Goal: Task Accomplishment & Management: Manage account settings

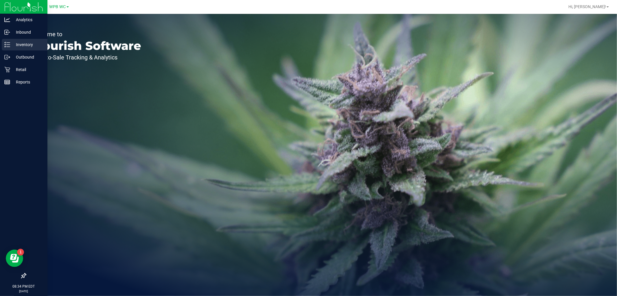
click at [25, 44] on p "Inventory" at bounding box center [27, 44] width 35 height 7
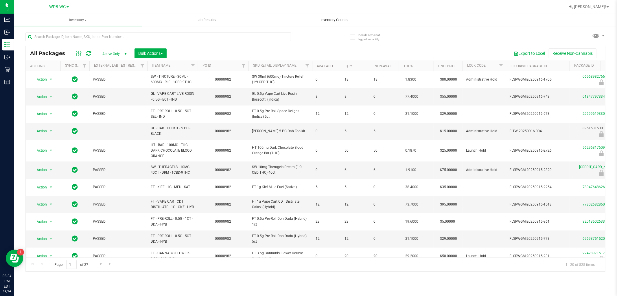
click at [331, 16] on uib-tab-heading "Inventory Counts" at bounding box center [335, 20] width 128 height 12
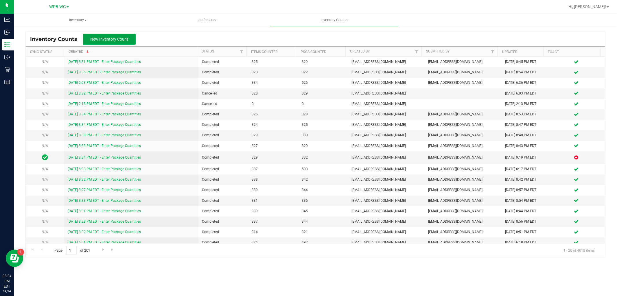
click at [127, 41] on span "New Inventory Count" at bounding box center [110, 39] width 38 height 5
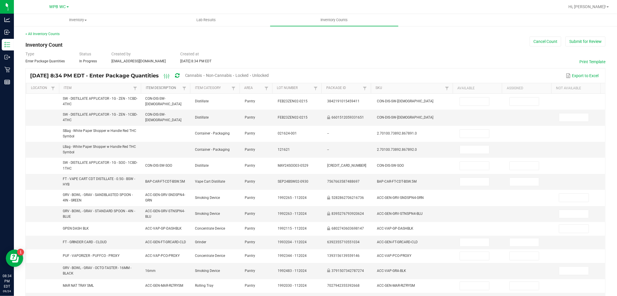
click at [161, 86] on link "Item Description" at bounding box center [163, 88] width 35 height 5
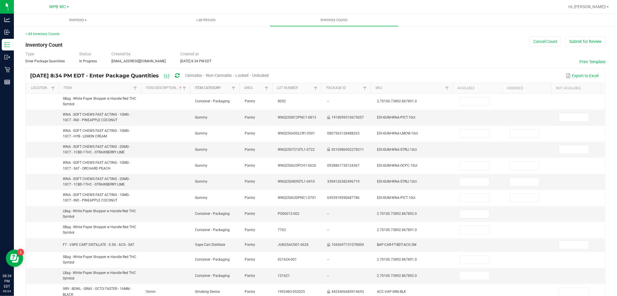
click at [210, 86] on link "Item Category" at bounding box center [212, 88] width 35 height 5
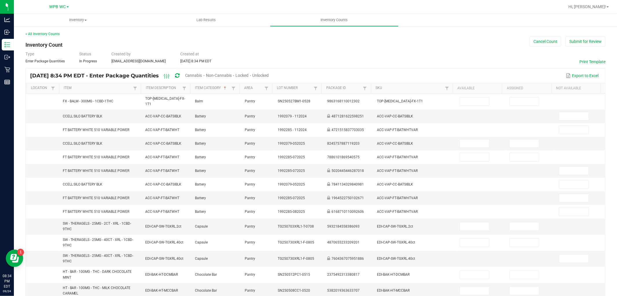
click at [269, 75] on span "Unlocked" at bounding box center [261, 75] width 17 height 5
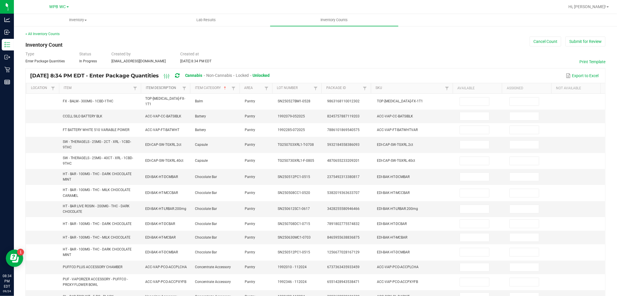
click at [174, 89] on link "Item Description" at bounding box center [163, 88] width 35 height 5
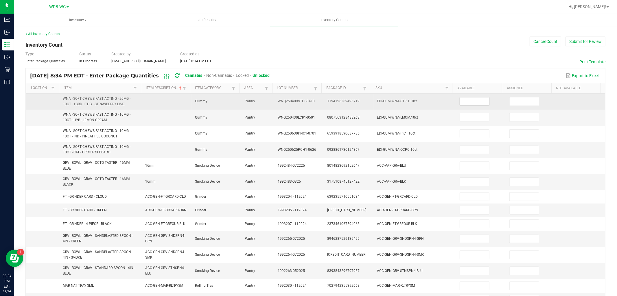
click at [470, 102] on input at bounding box center [474, 101] width 29 height 8
type input "7"
type input "3"
type input "25"
type input "40"
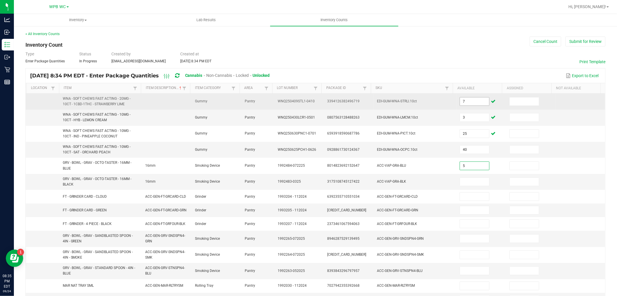
type input "5"
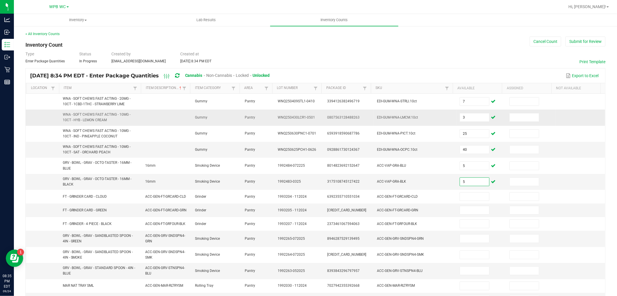
type input "5"
click at [462, 123] on td "3" at bounding box center [482, 117] width 50 height 16
click at [491, 121] on td "3" at bounding box center [482, 117] width 50 height 16
drag, startPoint x: 475, startPoint y: 116, endPoint x: 479, endPoint y: 118, distance: 3.8
click at [475, 116] on input "3" at bounding box center [474, 117] width 29 height 8
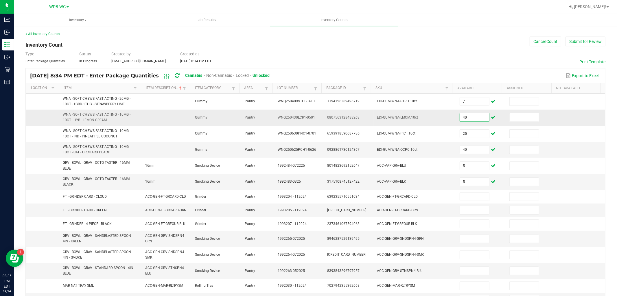
type input "40"
type input "3"
type input "25"
type input "1"
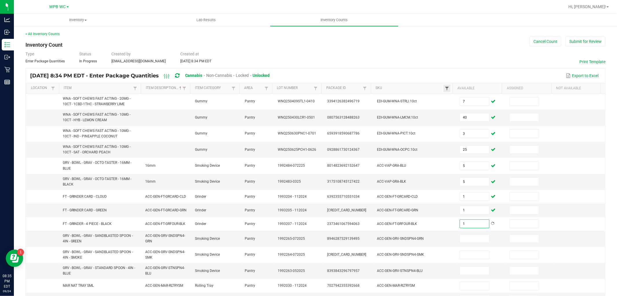
type input "1"
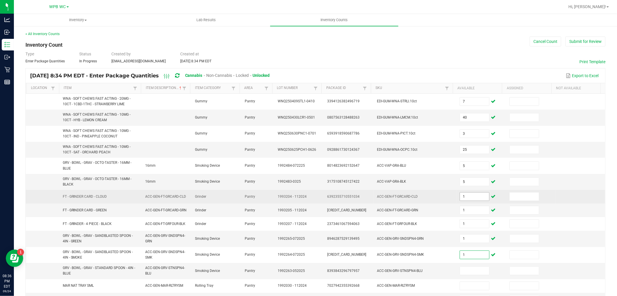
type input "1"
click at [479, 198] on input "1" at bounding box center [474, 196] width 29 height 8
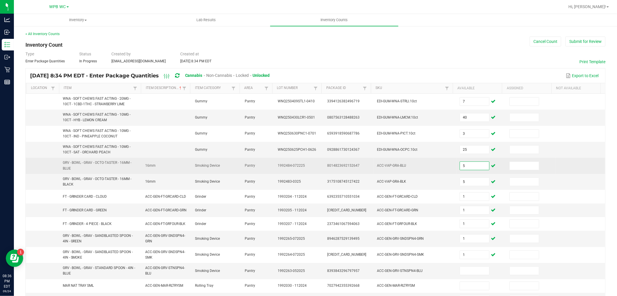
click at [464, 166] on input "5" at bounding box center [474, 166] width 29 height 8
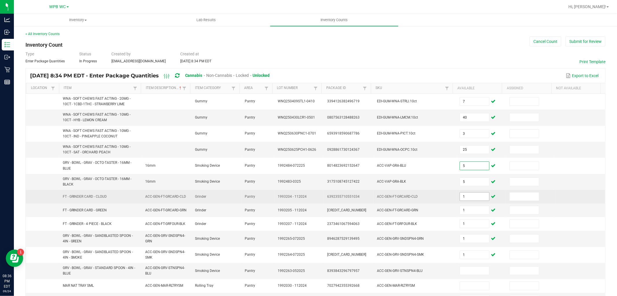
click at [464, 193] on input "1" at bounding box center [474, 196] width 29 height 8
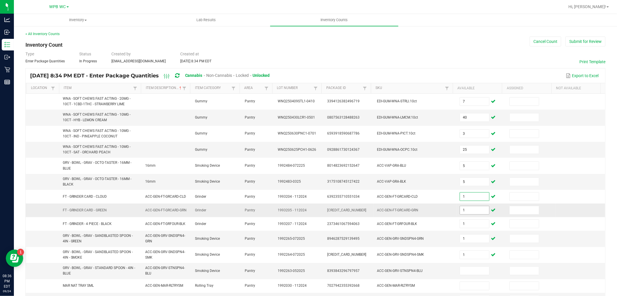
click at [465, 212] on input "1" at bounding box center [474, 210] width 29 height 8
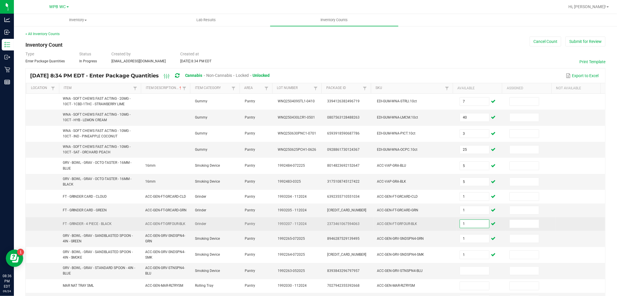
click at [464, 223] on input "1" at bounding box center [474, 223] width 29 height 8
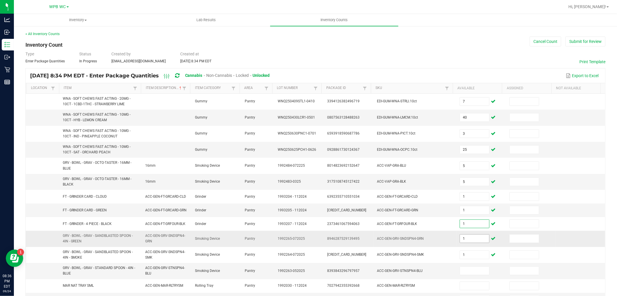
click at [464, 240] on input "1" at bounding box center [474, 238] width 29 height 8
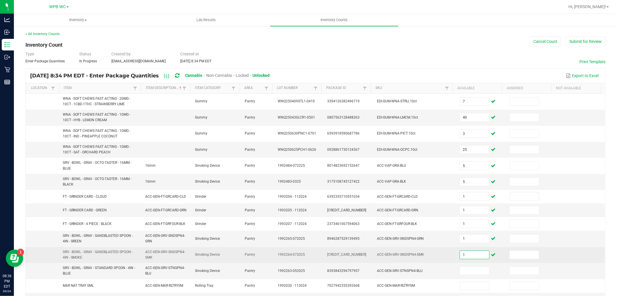
click at [466, 252] on input "1" at bounding box center [474, 254] width 29 height 8
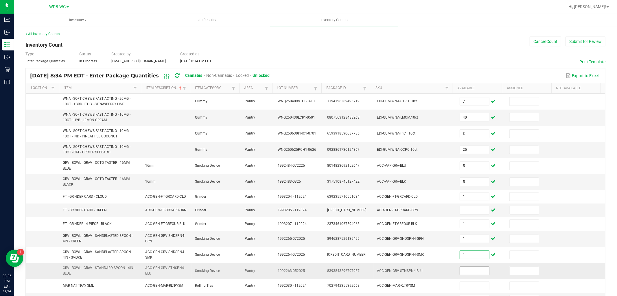
click at [469, 268] on input at bounding box center [474, 270] width 29 height 8
type input "1"
type input "10"
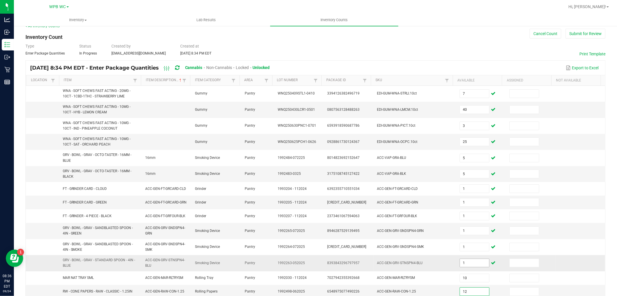
type input "12"
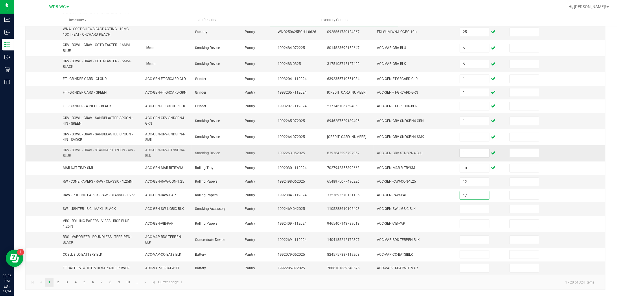
type input "17"
type input "33"
type input "7"
type input "1"
type input "18"
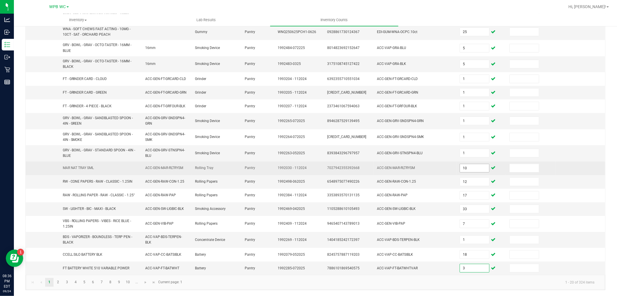
type input "3"
click at [463, 165] on input "10" at bounding box center [474, 168] width 29 height 8
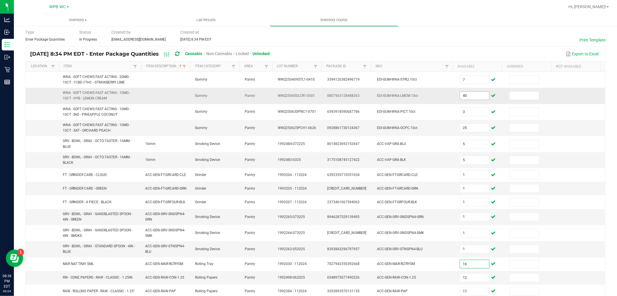
scroll to position [0, 0]
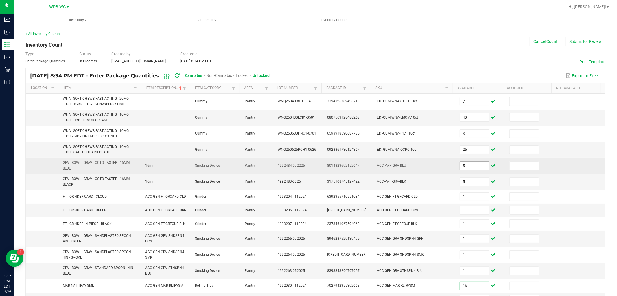
click at [467, 168] on input "5" at bounding box center [474, 166] width 29 height 8
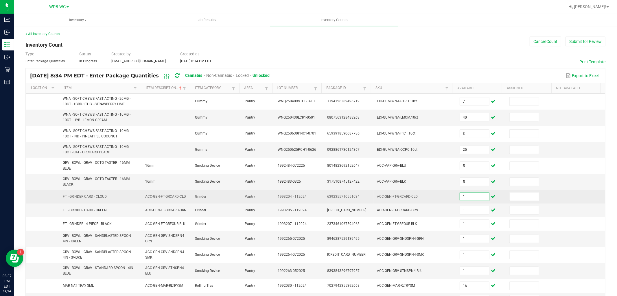
click at [468, 198] on input "1" at bounding box center [474, 196] width 29 height 8
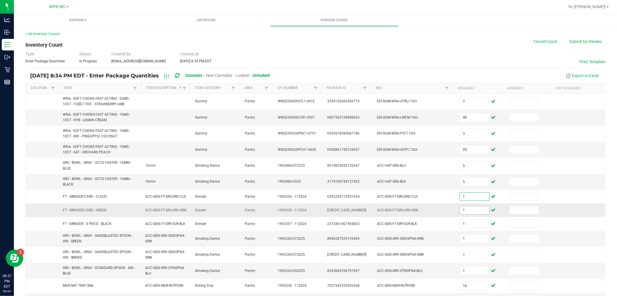
click at [469, 212] on input "1" at bounding box center [474, 210] width 29 height 8
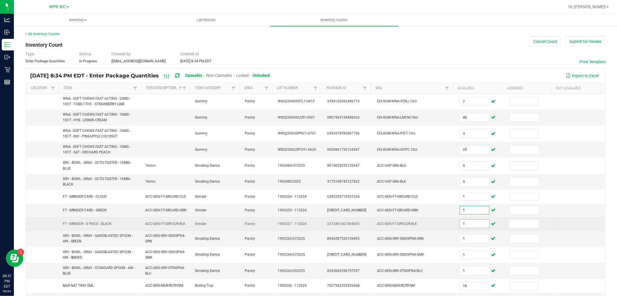
click at [466, 224] on input "1" at bounding box center [474, 223] width 29 height 8
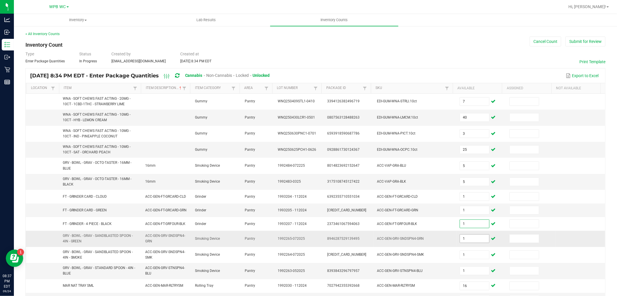
click at [465, 235] on input "1" at bounding box center [474, 238] width 29 height 8
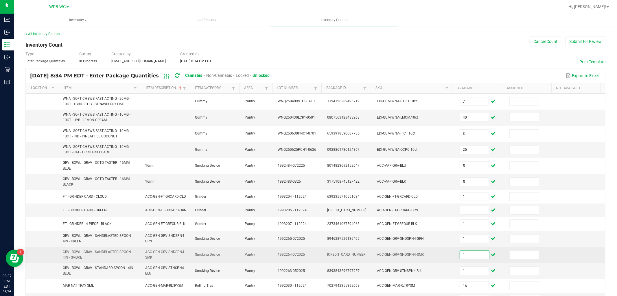
click at [467, 251] on input "1" at bounding box center [474, 254] width 29 height 8
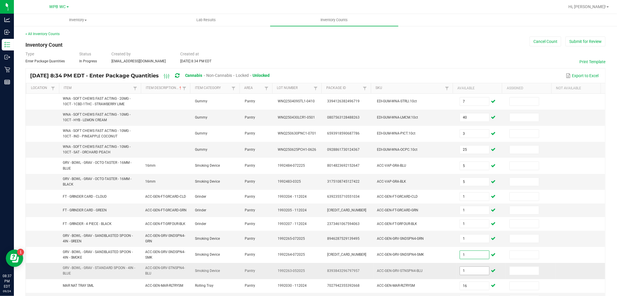
click at [470, 269] on input "1" at bounding box center [474, 270] width 29 height 8
click at [443, 278] on td "ACC-GEN-GRV-STNSPN4-BLU" at bounding box center [415, 271] width 83 height 16
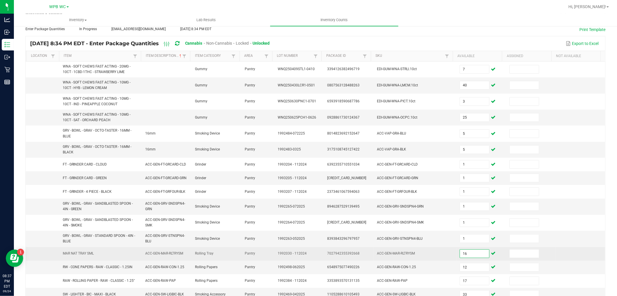
click at [468, 255] on input "16" at bounding box center [474, 253] width 29 height 8
click at [510, 256] on span at bounding box center [525, 253] width 30 height 9
click at [472, 255] on input "10" at bounding box center [474, 253] width 29 height 8
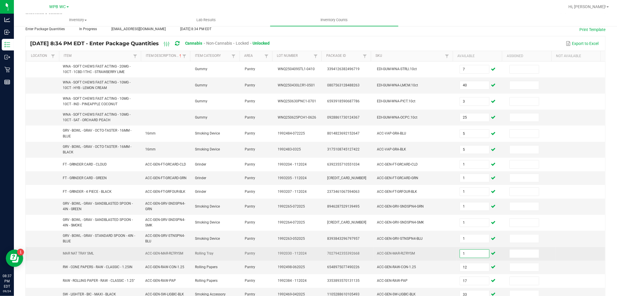
type input "1"
type input "10"
type input "12"
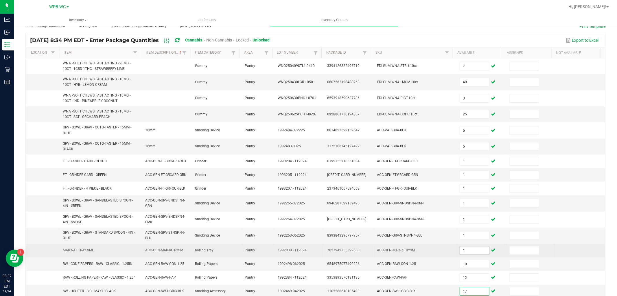
type input "17"
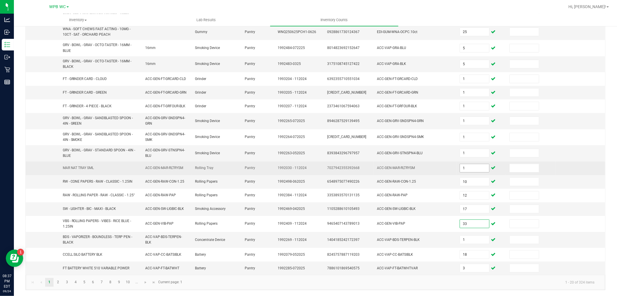
type input "33"
type input "7"
type input "1"
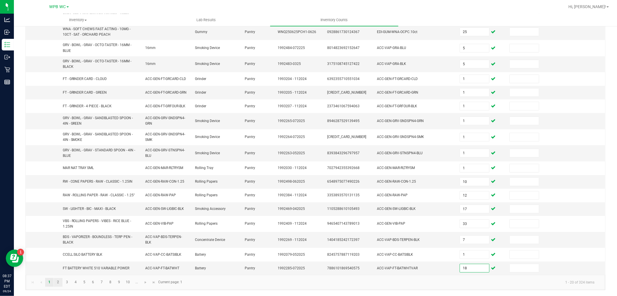
type input "18"
click at [57, 279] on link "2" at bounding box center [58, 282] width 8 height 9
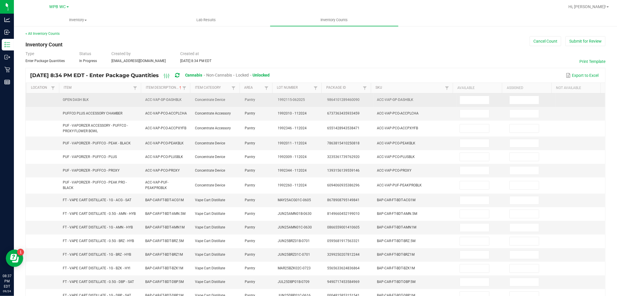
scroll to position [0, 0]
click at [467, 100] on input at bounding box center [474, 100] width 29 height 8
type input "3"
type input "1"
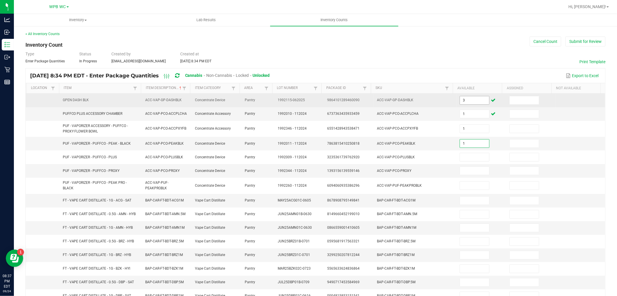
type input "1"
type input "3"
type input "4"
type input "1"
type input "8"
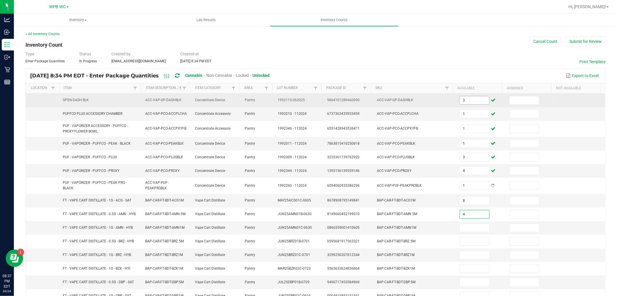
type input "4"
type input "1"
type input "2"
type input "3"
type input "2"
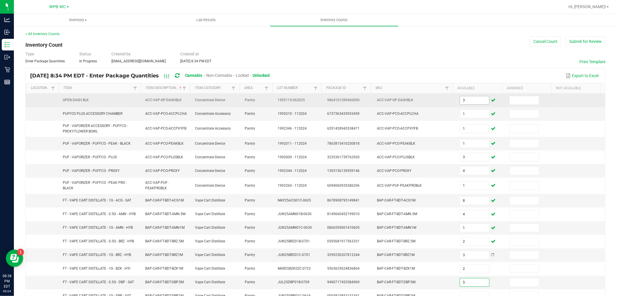
type input "5"
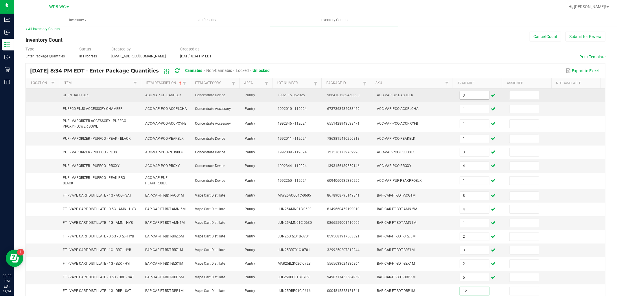
type input "12"
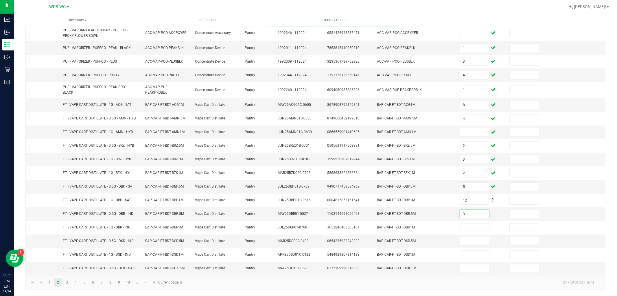
type input "3"
type input "10"
type input "3"
type input "4"
type input "5"
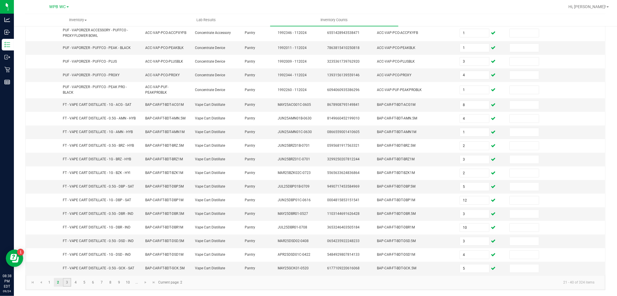
click at [65, 286] on link "3" at bounding box center [67, 282] width 8 height 9
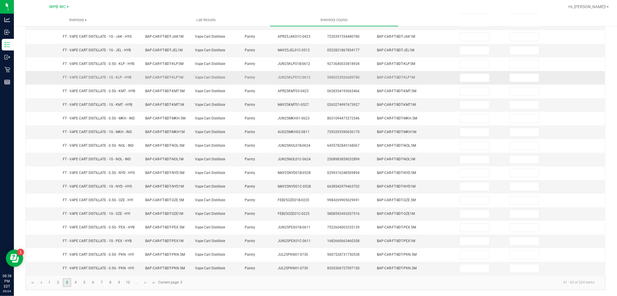
scroll to position [0, 0]
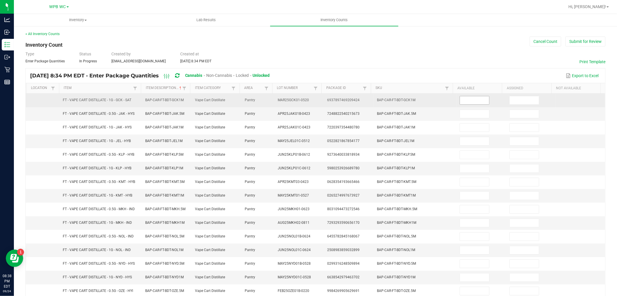
click at [461, 99] on input at bounding box center [474, 100] width 29 height 8
type input "5"
type input "10"
type input "2"
type input "10"
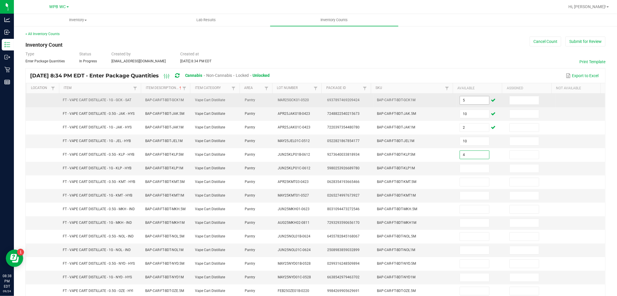
type input "4"
type input "2"
type input "5"
type input "8"
type input "11"
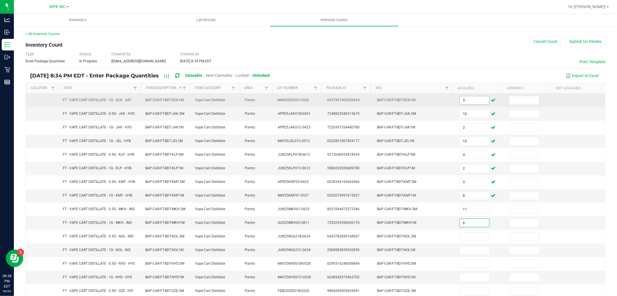
type input "6"
type input "7"
type input "2"
type input "4"
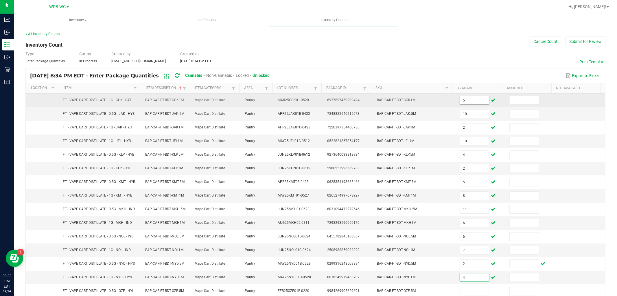
type input "4"
type input "3"
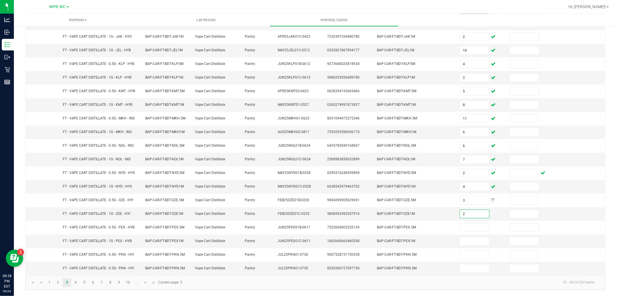
type input "2"
type input "1"
type input "4"
type input "13"
type input "0"
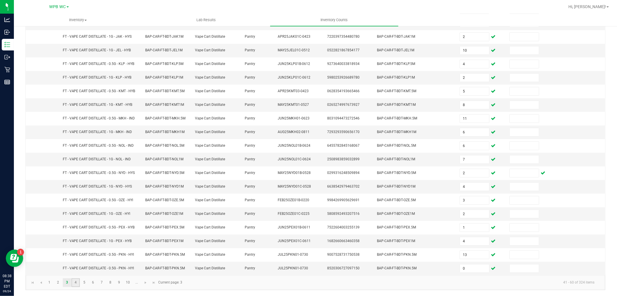
click at [80, 281] on link "4" at bounding box center [76, 282] width 8 height 9
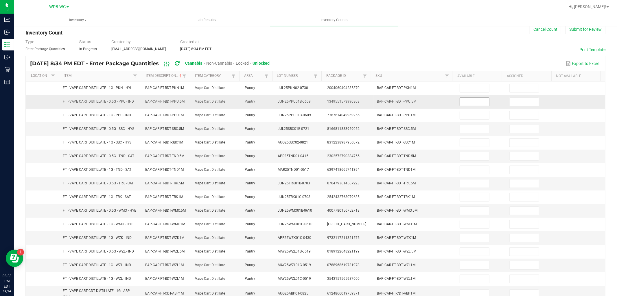
scroll to position [0, 0]
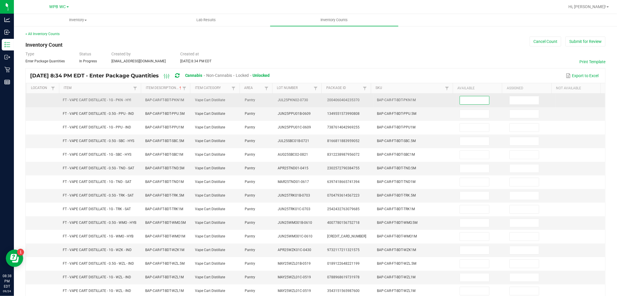
click at [467, 100] on input at bounding box center [474, 100] width 29 height 8
type input "2"
type input "5"
type input "10"
type input "6"
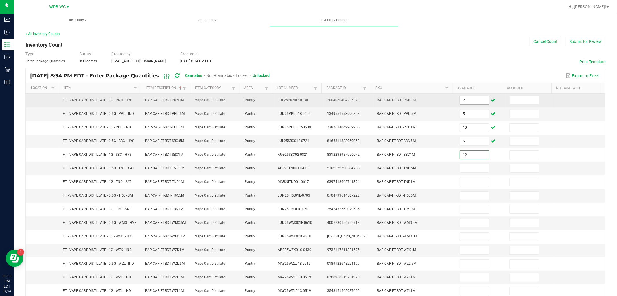
type input "12"
type input "2"
type input "3"
type input "2"
type input "4"
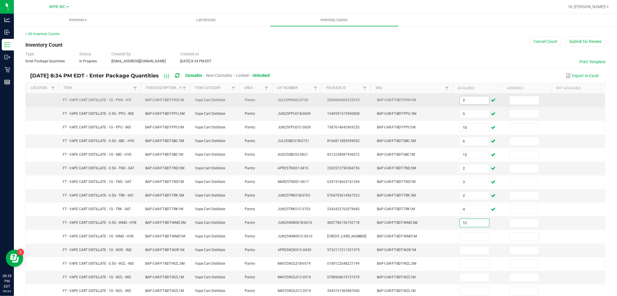
type input "12"
type input "1"
type input "12"
type input "11"
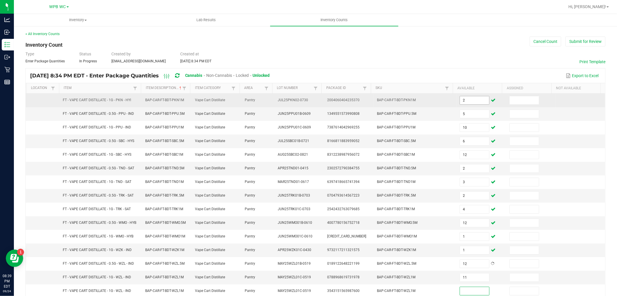
scroll to position [0, 0]
type input "0"
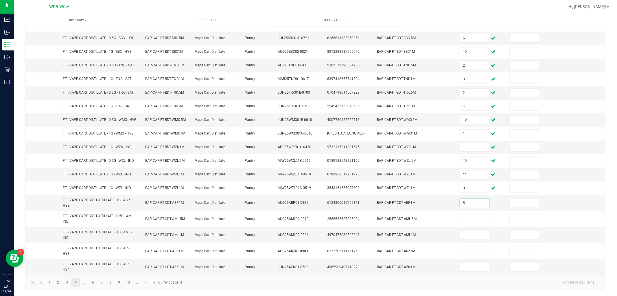
type input "5"
type input "10"
type input "2"
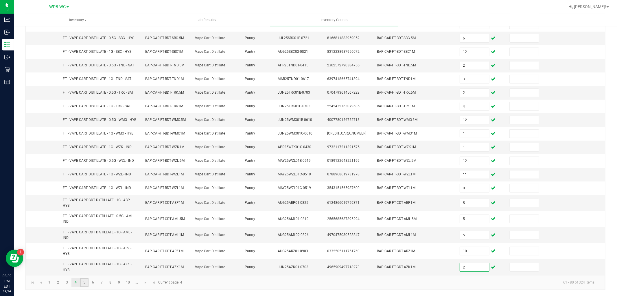
click at [82, 281] on link "5" at bounding box center [84, 282] width 8 height 9
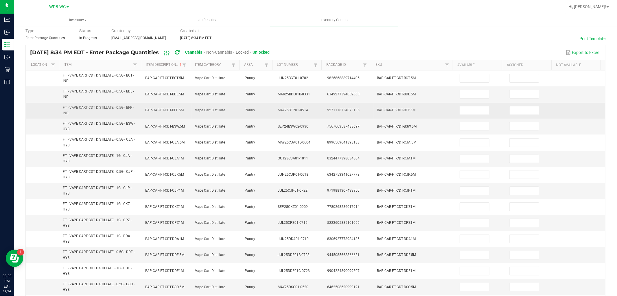
scroll to position [0, 0]
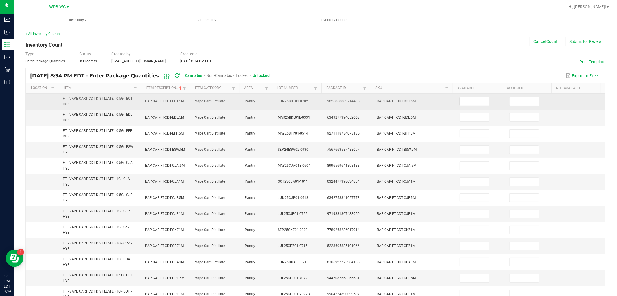
click at [464, 100] on input at bounding box center [474, 101] width 29 height 8
type input "9"
type input "1"
type input "8"
type input "3"
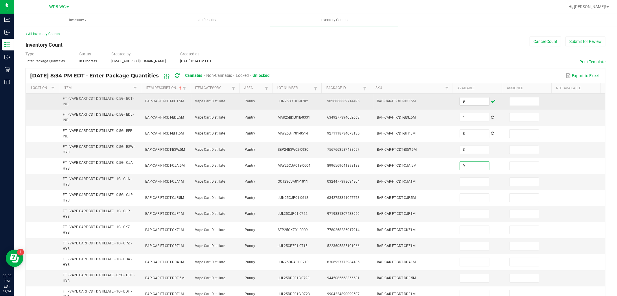
type input "9"
type input "6"
type input "7"
type input "5"
type input "12"
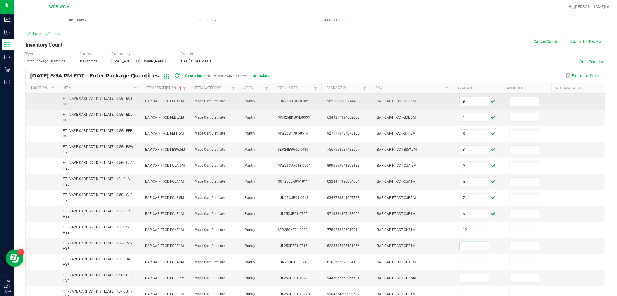
type input "1"
type input "12"
type input "3"
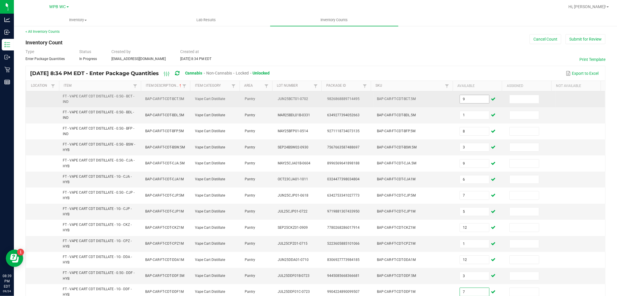
type input "7"
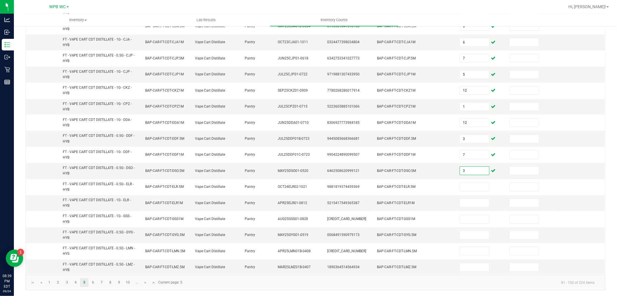
type input "3"
type input "11"
type input "2"
type input "12"
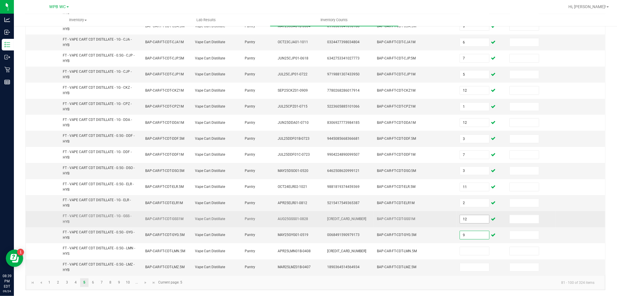
type input "9"
type input "6"
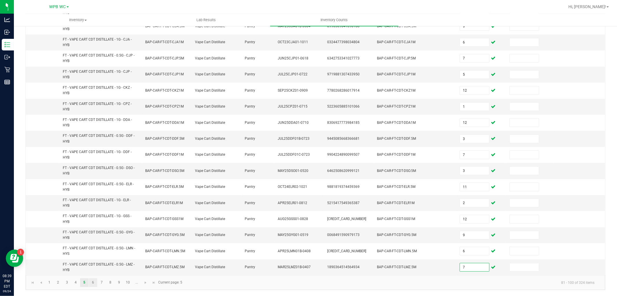
type input "7"
click at [96, 278] on link "6" at bounding box center [93, 282] width 8 height 9
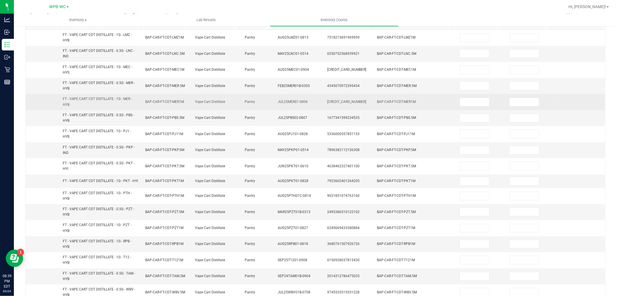
scroll to position [0, 0]
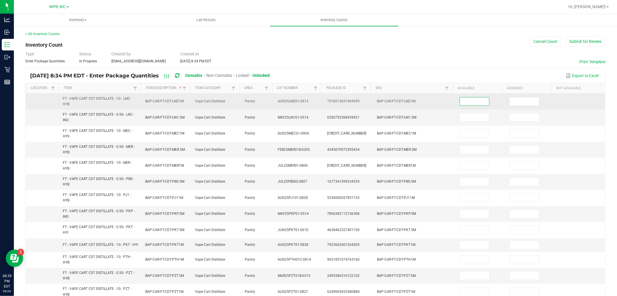
click at [467, 99] on input at bounding box center [474, 101] width 29 height 8
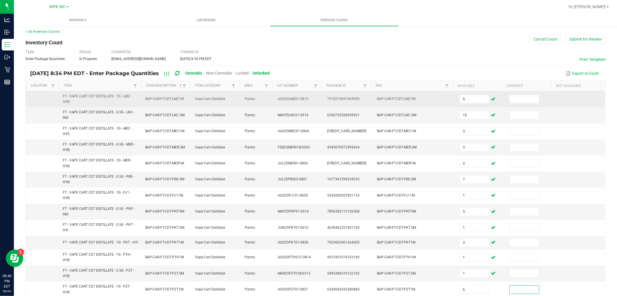
scroll to position [135, 0]
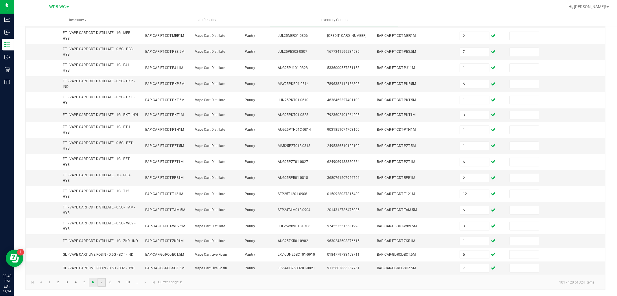
click at [102, 283] on link "7" at bounding box center [102, 282] width 8 height 9
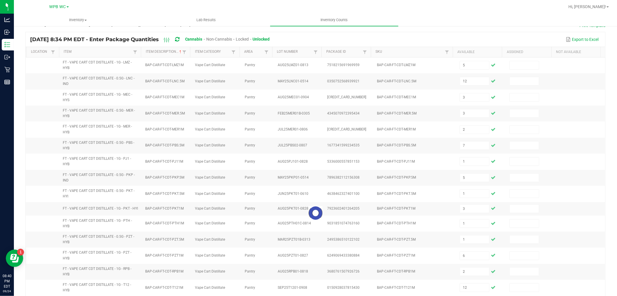
scroll to position [0, 0]
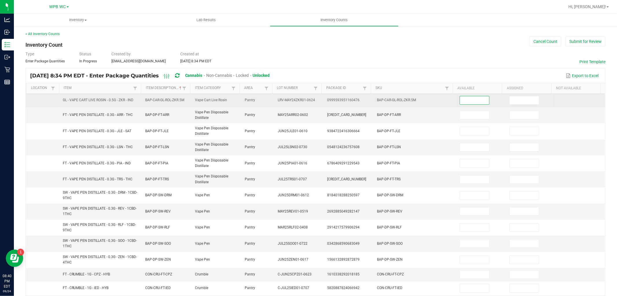
click at [460, 99] on input at bounding box center [474, 100] width 29 height 8
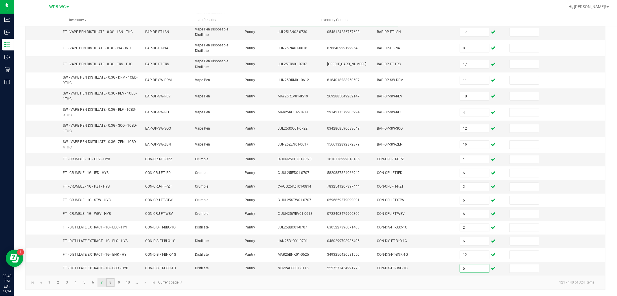
click at [111, 282] on link "8" at bounding box center [110, 282] width 8 height 9
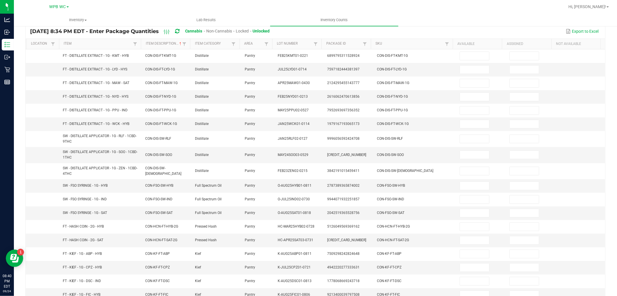
scroll to position [0, 0]
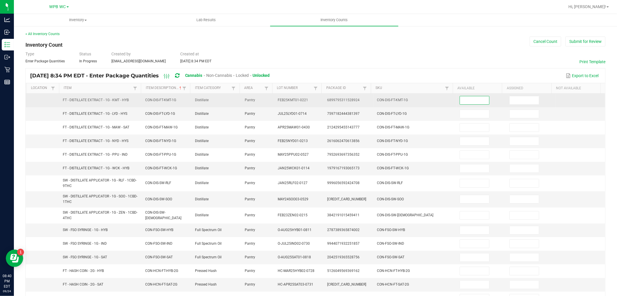
click at [461, 99] on input at bounding box center [474, 100] width 29 height 8
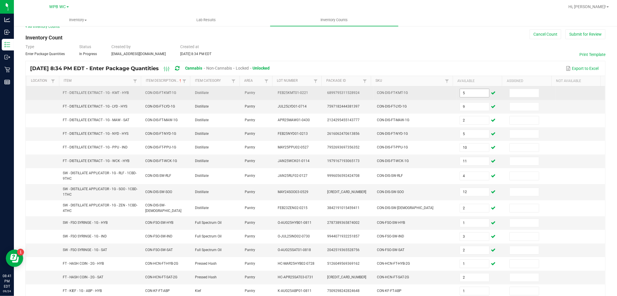
scroll to position [100, 0]
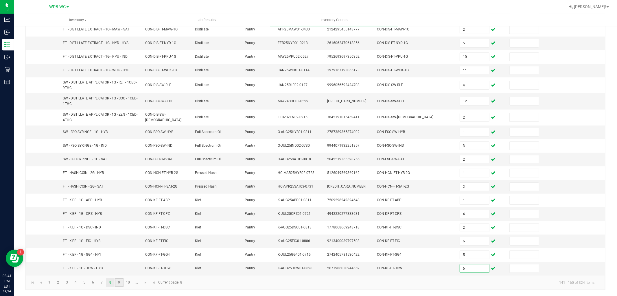
click at [118, 281] on link "9" at bounding box center [119, 282] width 8 height 9
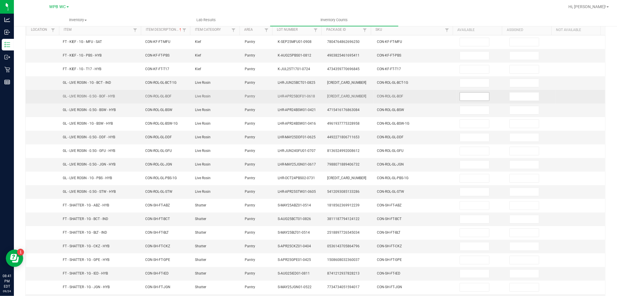
scroll to position [0, 0]
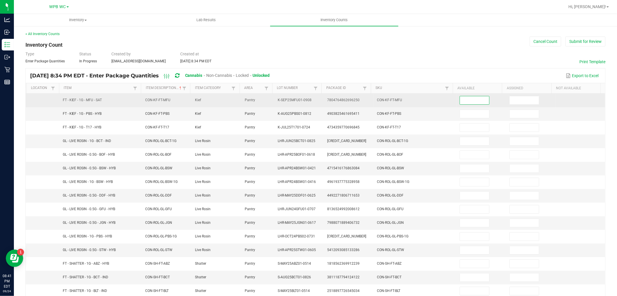
click at [460, 103] on input at bounding box center [474, 100] width 29 height 8
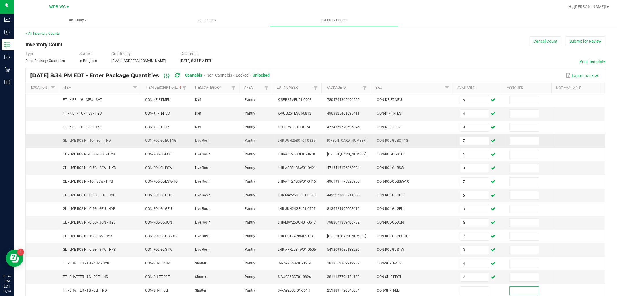
scroll to position [92, 0]
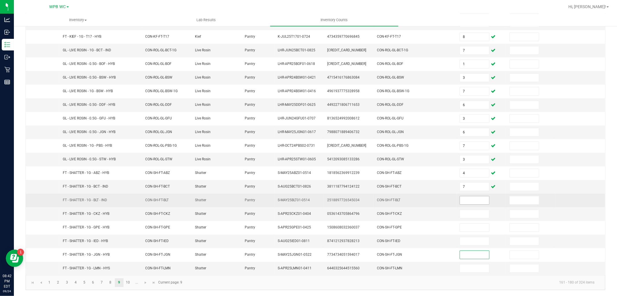
click at [460, 201] on input at bounding box center [474, 200] width 29 height 8
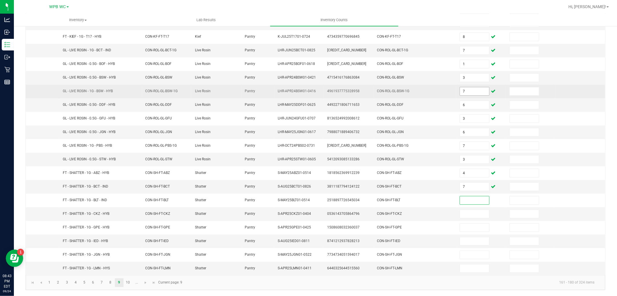
click at [463, 87] on input "7" at bounding box center [474, 91] width 29 height 8
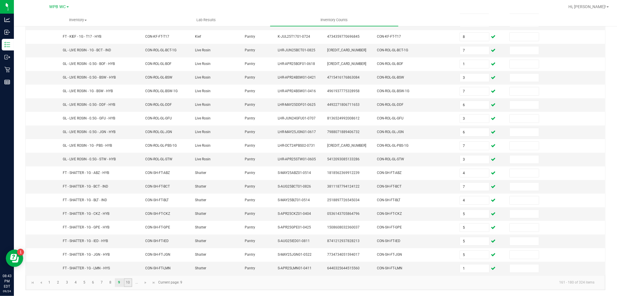
click at [131, 280] on link "10" at bounding box center [128, 282] width 8 height 9
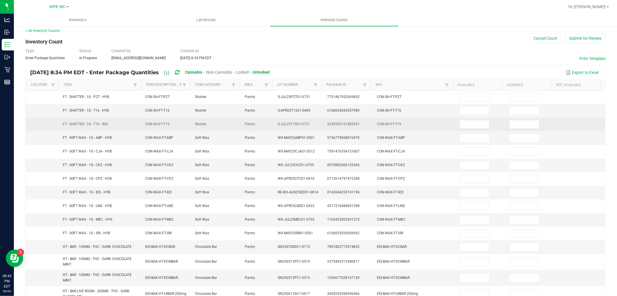
scroll to position [0, 0]
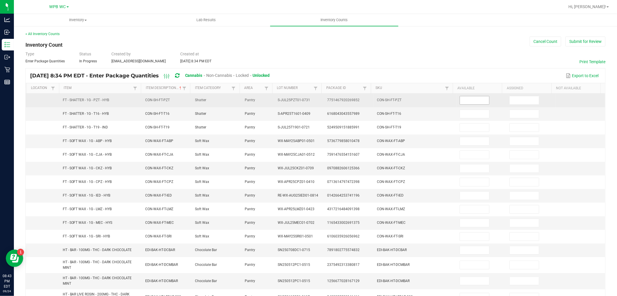
click at [465, 104] on input at bounding box center [474, 100] width 29 height 8
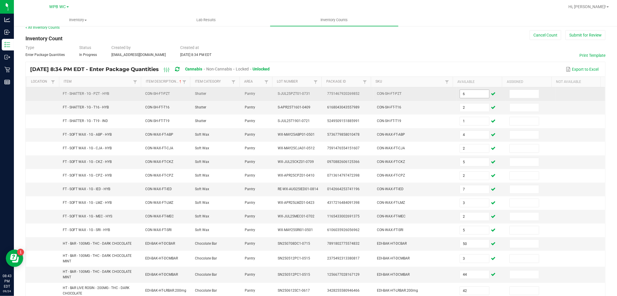
scroll to position [109, 0]
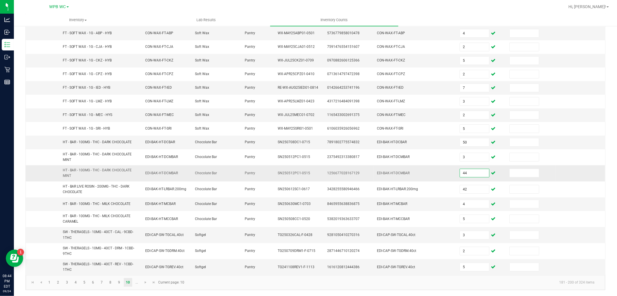
click at [463, 173] on input "44" at bounding box center [474, 173] width 29 height 8
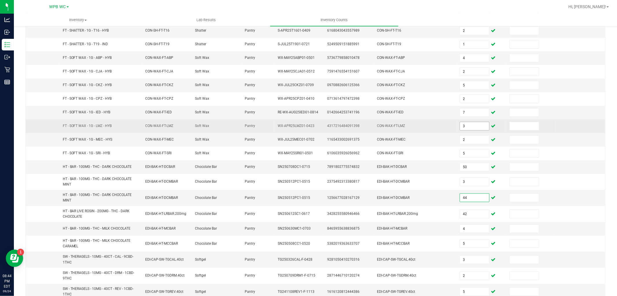
scroll to position [45, 0]
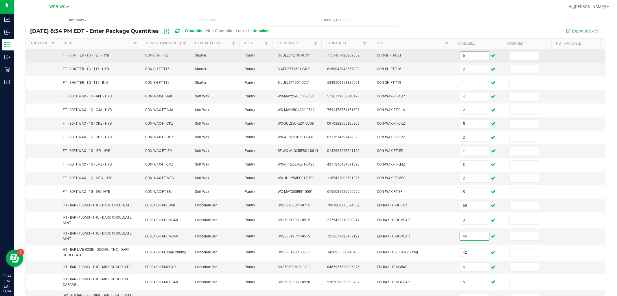
click at [470, 57] on input "6" at bounding box center [474, 56] width 29 height 8
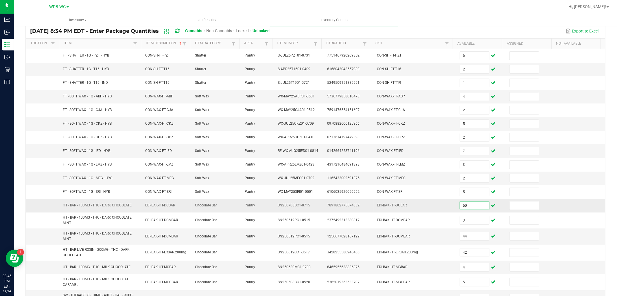
click at [465, 205] on input "50" at bounding box center [474, 205] width 29 height 8
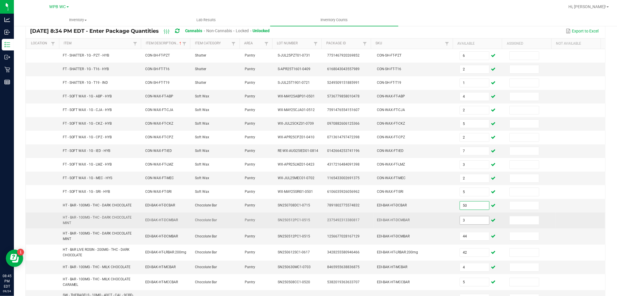
click at [467, 222] on input "3" at bounding box center [474, 220] width 29 height 8
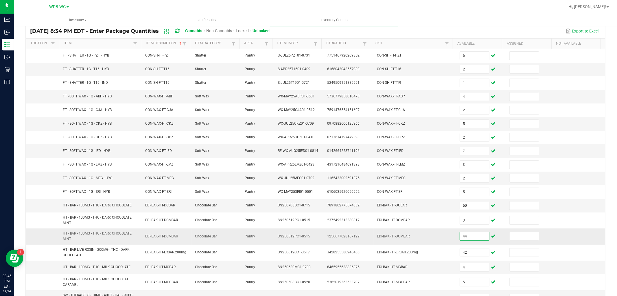
click at [462, 239] on input "44" at bounding box center [474, 236] width 29 height 8
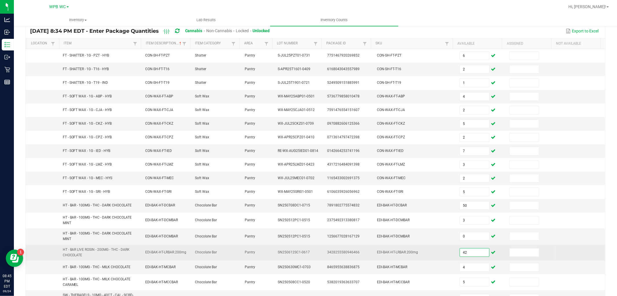
click at [467, 252] on input "42" at bounding box center [474, 252] width 29 height 8
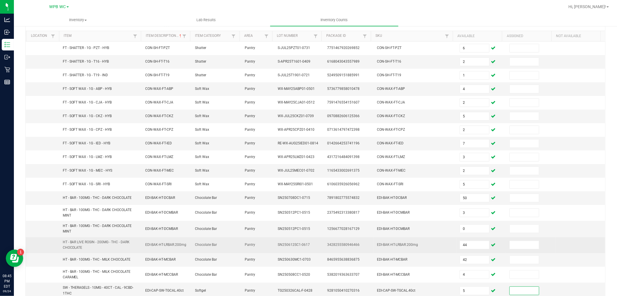
scroll to position [109, 0]
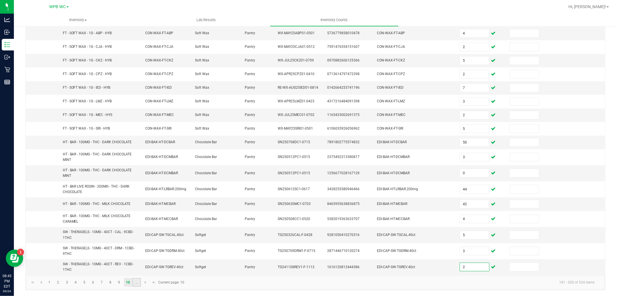
click at [135, 285] on link "..." at bounding box center [137, 282] width 8 height 9
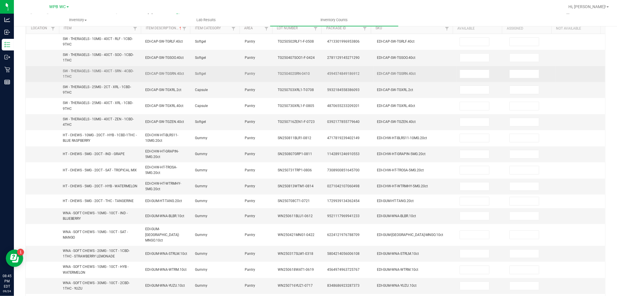
scroll to position [0, 0]
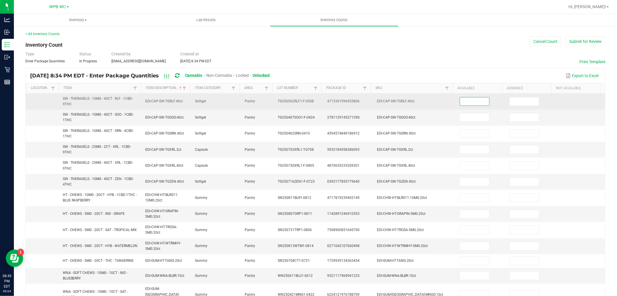
click at [464, 97] on input at bounding box center [474, 101] width 29 height 8
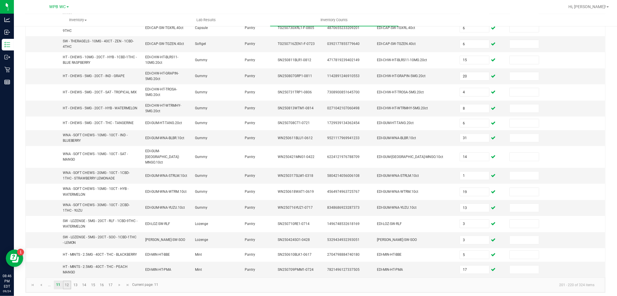
click at [68, 282] on link "12" at bounding box center [67, 284] width 8 height 9
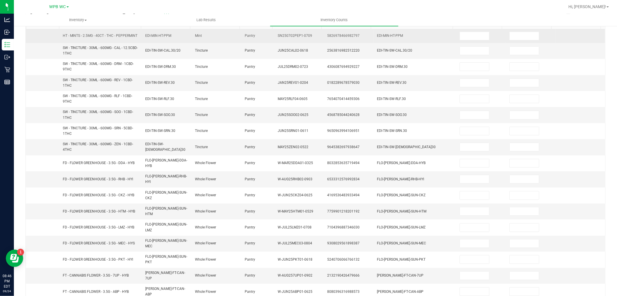
scroll to position [0, 0]
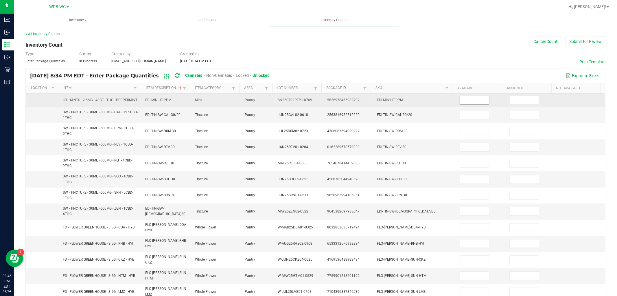
click at [470, 101] on input at bounding box center [474, 100] width 29 height 8
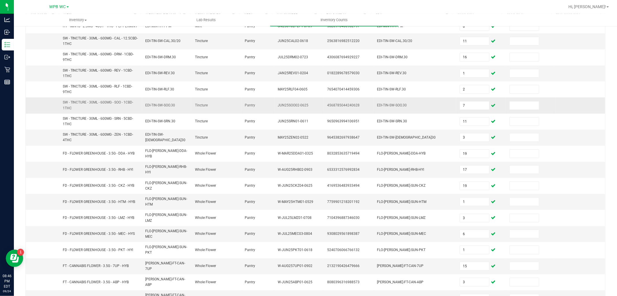
scroll to position [111, 0]
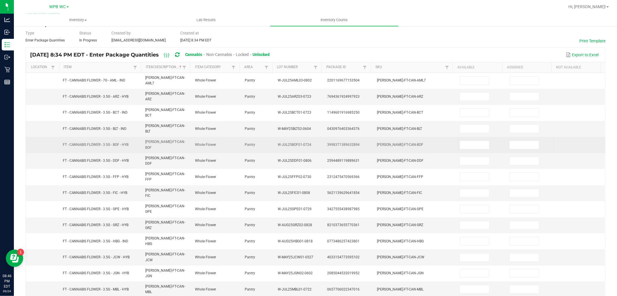
scroll to position [0, 0]
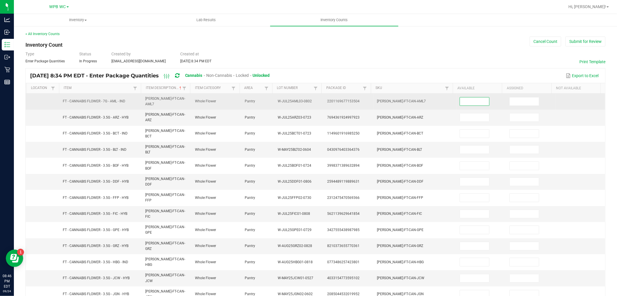
click at [463, 99] on input at bounding box center [474, 101] width 29 height 8
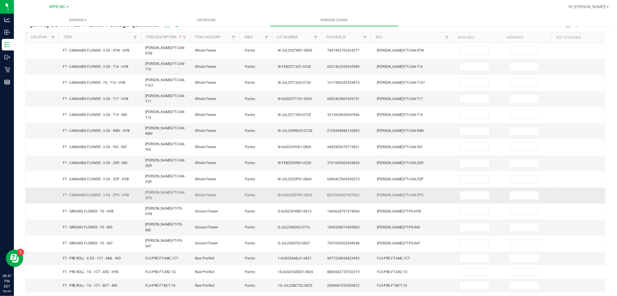
scroll to position [0, 0]
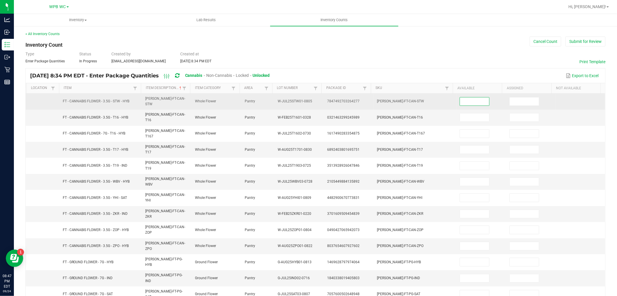
click at [462, 100] on input at bounding box center [474, 101] width 29 height 8
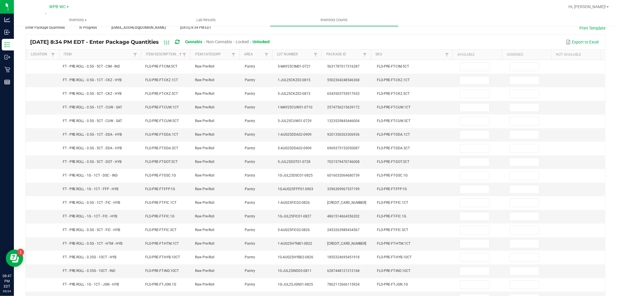
scroll to position [0, 0]
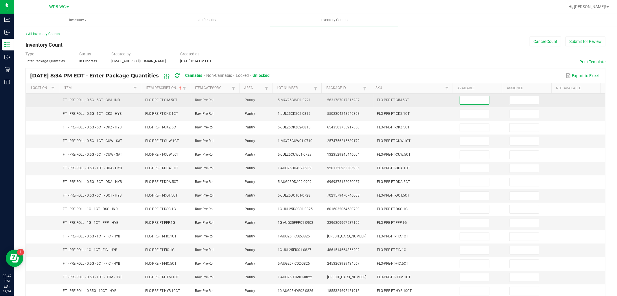
click at [460, 100] on input at bounding box center [474, 100] width 29 height 8
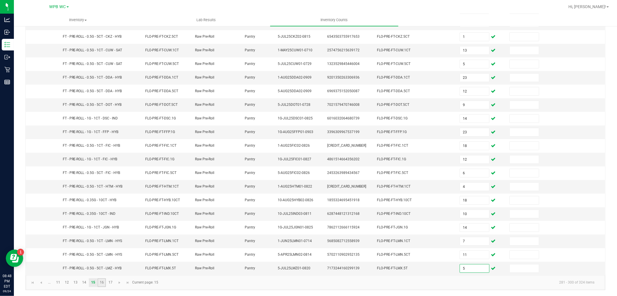
click at [100, 280] on link "16" at bounding box center [102, 282] width 8 height 9
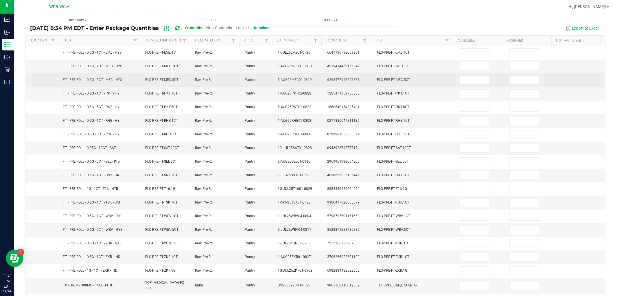
scroll to position [0, 0]
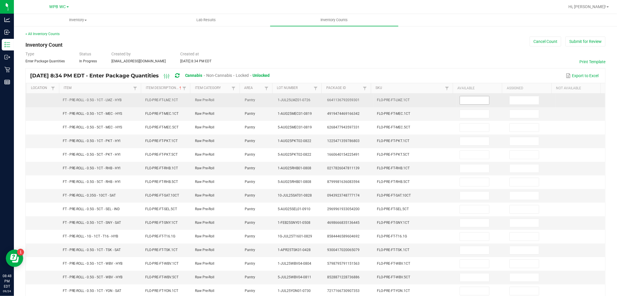
click at [460, 98] on input at bounding box center [474, 100] width 29 height 8
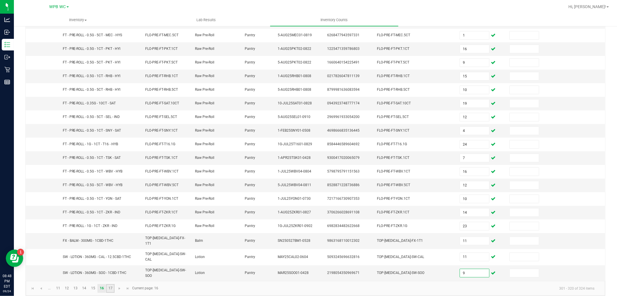
click at [110, 284] on link "17" at bounding box center [110, 288] width 8 height 9
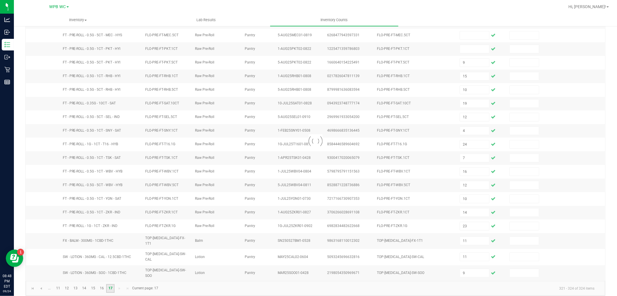
scroll to position [0, 0]
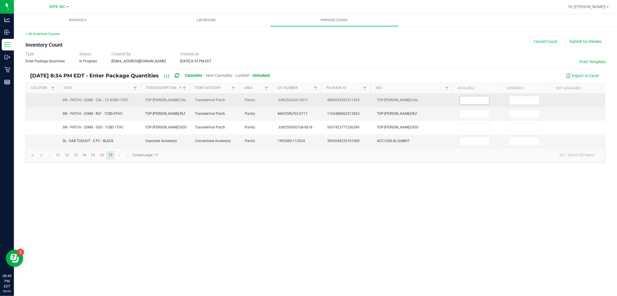
click at [463, 99] on input at bounding box center [474, 100] width 29 height 8
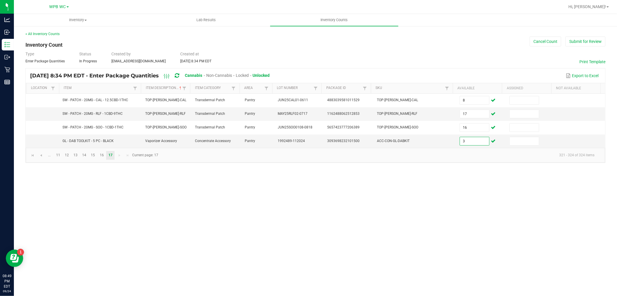
click at [375, 183] on div "Inventory All packages All inventory Waste log Create inventory Lab Results Inv…" at bounding box center [316, 155] width 604 height 282
click at [578, 45] on button "Submit for Review" at bounding box center [586, 41] width 40 height 10
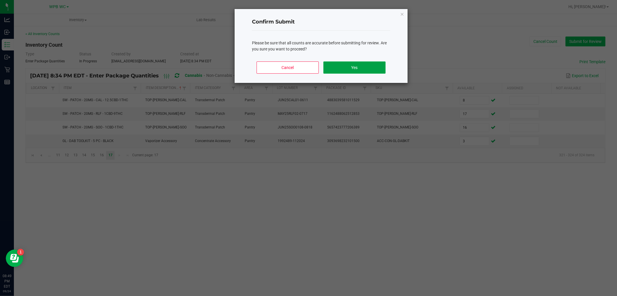
click button "Yes" at bounding box center [355, 67] width 62 height 12
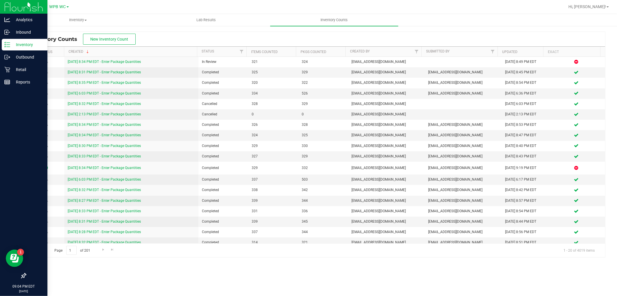
click at [25, 46] on p "Inventory" at bounding box center [27, 44] width 35 height 7
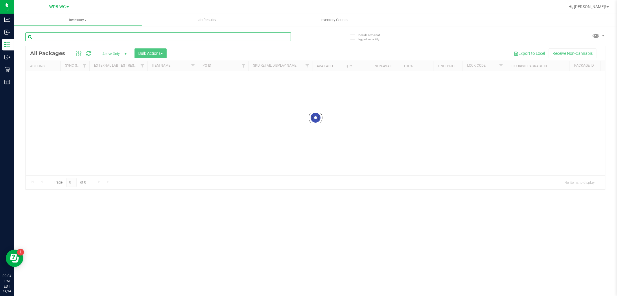
click at [76, 36] on input "text" at bounding box center [158, 36] width 266 height 9
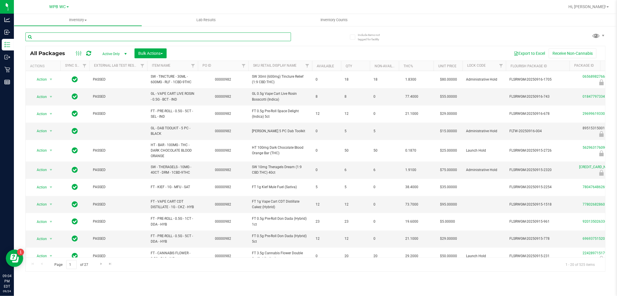
click at [90, 40] on input "text" at bounding box center [158, 36] width 266 height 9
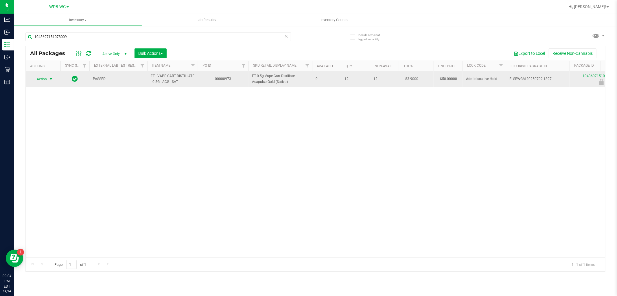
click at [38, 80] on span "Action" at bounding box center [40, 79] width 16 height 8
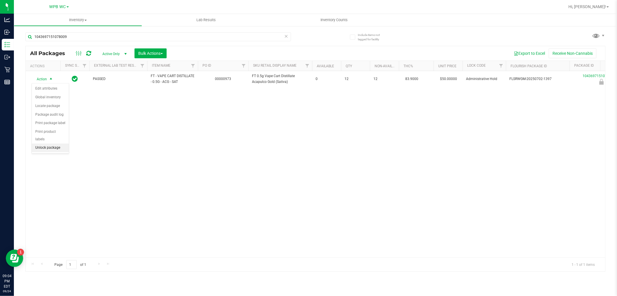
click at [54, 149] on li "Unlock package" at bounding box center [50, 147] width 37 height 9
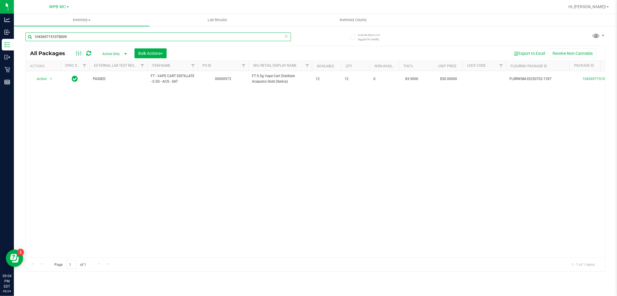
click at [93, 38] on input "1043697151078009" at bounding box center [158, 36] width 266 height 9
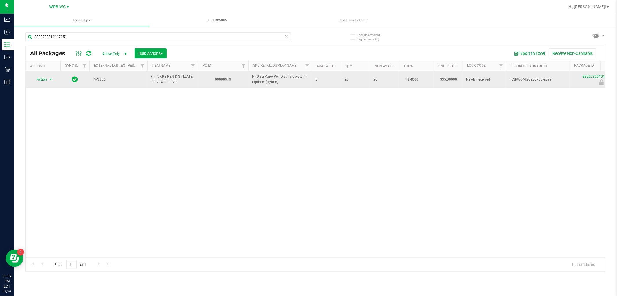
click at [47, 79] on span "select" at bounding box center [50, 79] width 7 height 8
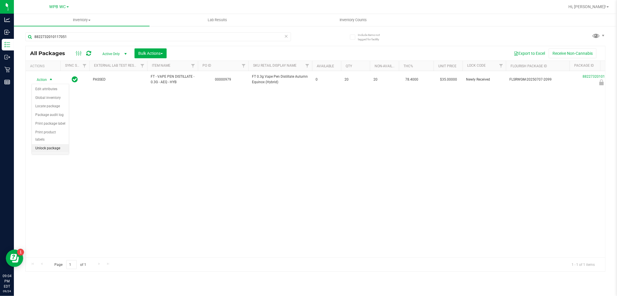
click at [53, 150] on li "Unlock package" at bounding box center [50, 148] width 37 height 9
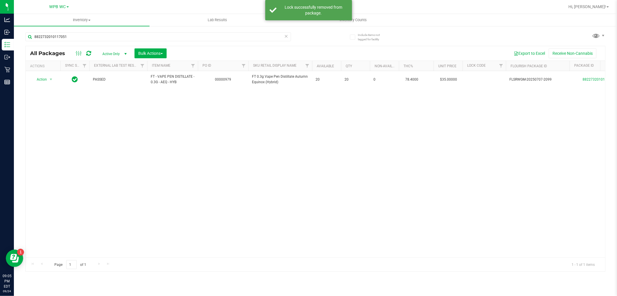
drag, startPoint x: 219, startPoint y: 129, endPoint x: 176, endPoint y: 4, distance: 132.3
click at [217, 128] on div "Action Action Adjust qty Create package Edit attributes Global inventory Locate…" at bounding box center [316, 164] width 580 height 186
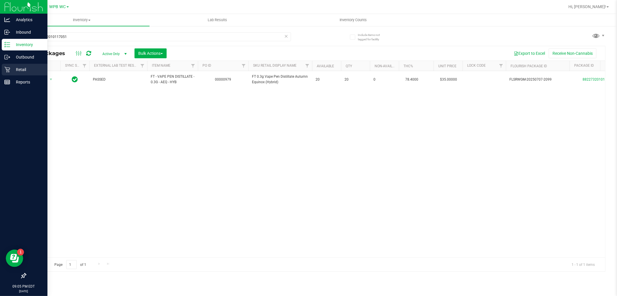
click at [18, 70] on p "Retail" at bounding box center [27, 69] width 35 height 7
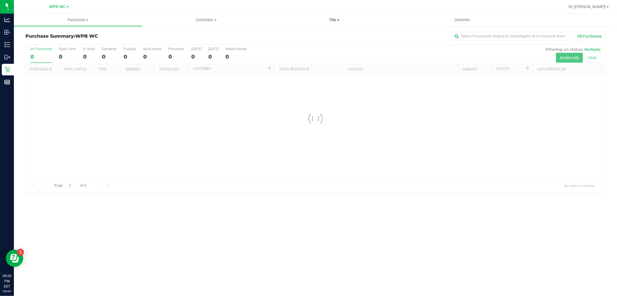
click at [335, 19] on span "Tills" at bounding box center [335, 19] width 128 height 5
click at [312, 32] on li "Manage tills" at bounding box center [334, 35] width 128 height 7
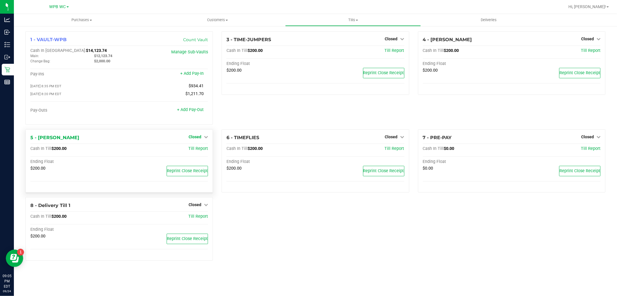
click at [197, 137] on span "Closed" at bounding box center [195, 136] width 13 height 5
click at [196, 151] on link "Open Till" at bounding box center [194, 148] width 15 height 5
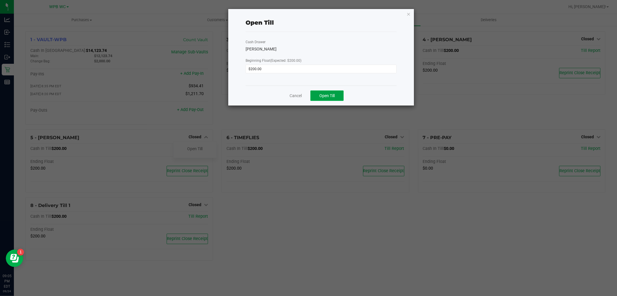
click at [333, 93] on span "Open Till" at bounding box center [327, 95] width 15 height 5
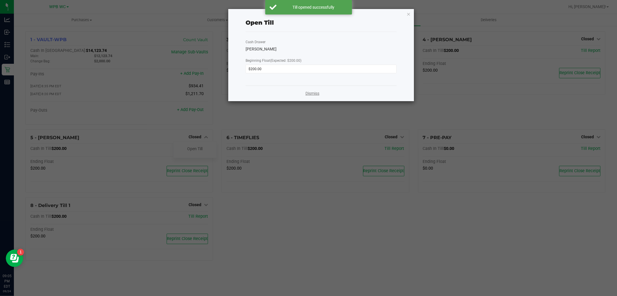
click at [311, 92] on link "Dismiss" at bounding box center [313, 93] width 14 height 6
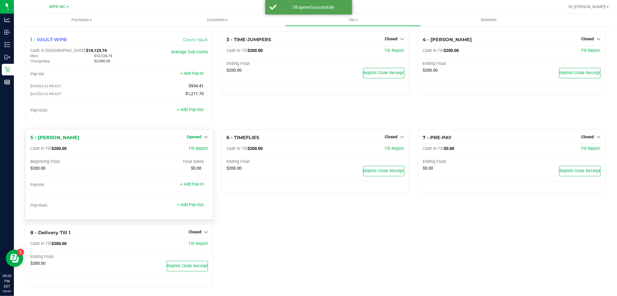
click at [196, 137] on span "Opened" at bounding box center [194, 136] width 14 height 5
click at [200, 149] on link "Close Till" at bounding box center [195, 148] width 16 height 5
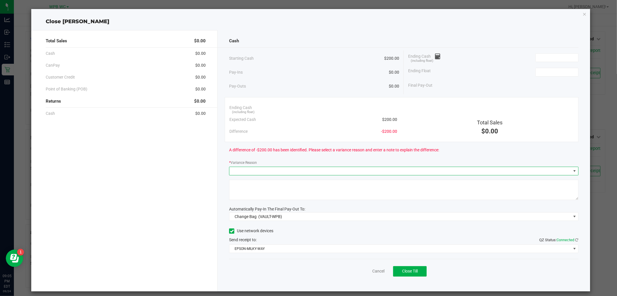
click at [298, 171] on span at bounding box center [401, 171] width 342 height 8
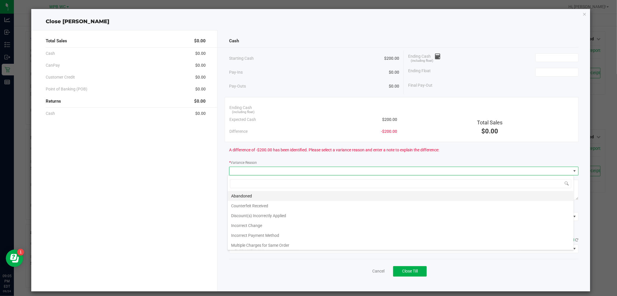
scroll to position [9, 347]
click at [269, 198] on li "Abandoned" at bounding box center [401, 196] width 346 height 10
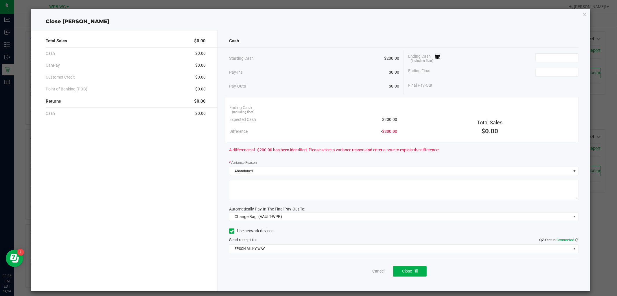
click at [269, 198] on textarea at bounding box center [403, 189] width 349 height 20
click at [548, 57] on input at bounding box center [557, 58] width 43 height 8
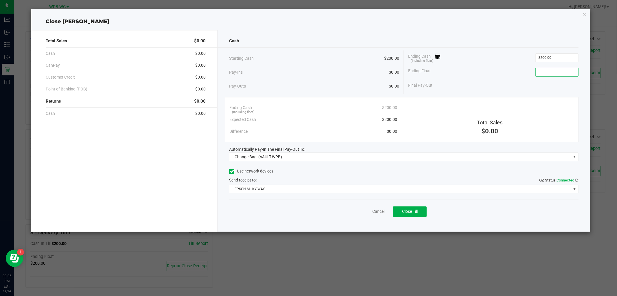
click at [549, 72] on input at bounding box center [557, 72] width 43 height 8
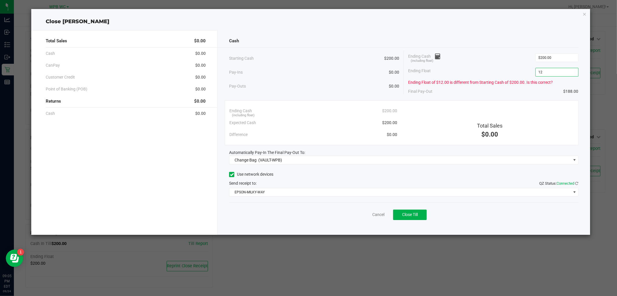
click at [546, 73] on input "12" at bounding box center [557, 72] width 43 height 8
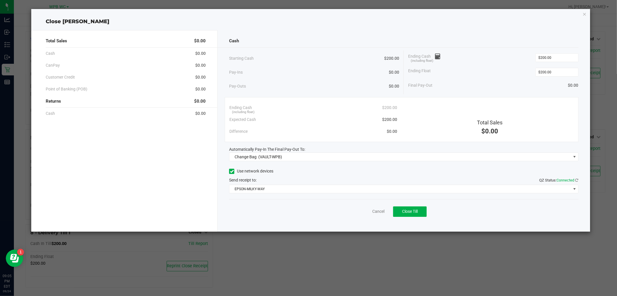
click at [502, 73] on div "Ending Float $200.00" at bounding box center [493, 72] width 171 height 14
click at [347, 156] on span "Change Bag (VAULT-WPB)" at bounding box center [401, 157] width 342 height 8
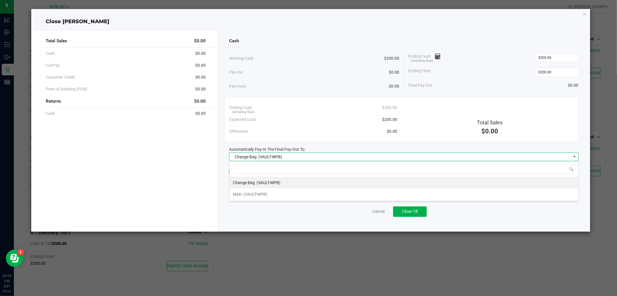
scroll to position [9, 349]
click at [267, 196] on span "(VAULT-WPB)" at bounding box center [256, 194] width 24 height 5
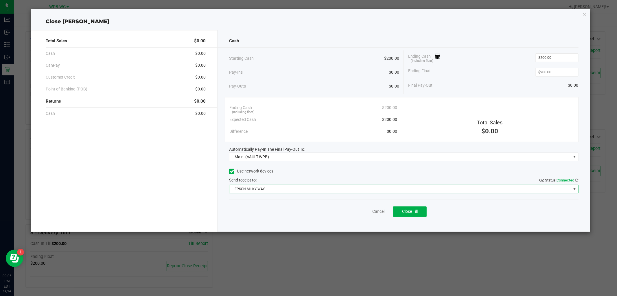
click at [296, 187] on span "EPSON-MILKY-WAY" at bounding box center [401, 189] width 342 height 8
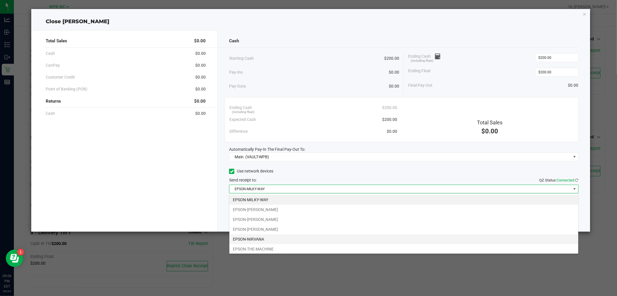
click at [261, 239] on li "EPSON-NIRVANA" at bounding box center [404, 239] width 349 height 10
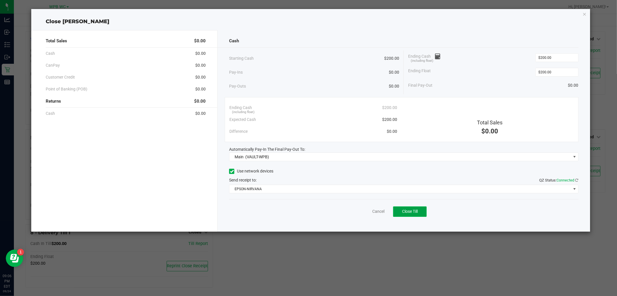
click at [407, 212] on span "Close Till" at bounding box center [410, 211] width 16 height 5
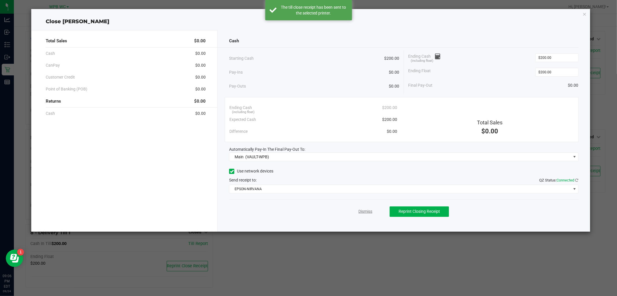
click at [367, 211] on link "Dismiss" at bounding box center [366, 211] width 14 height 6
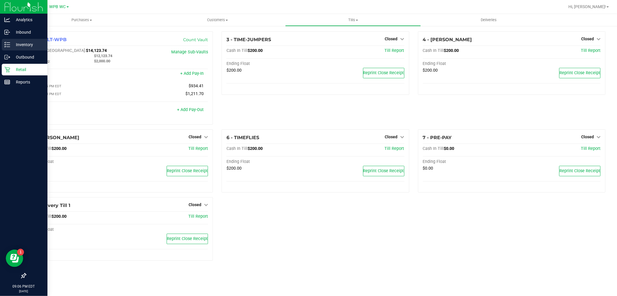
click at [23, 39] on div "Inventory" at bounding box center [25, 45] width 46 height 12
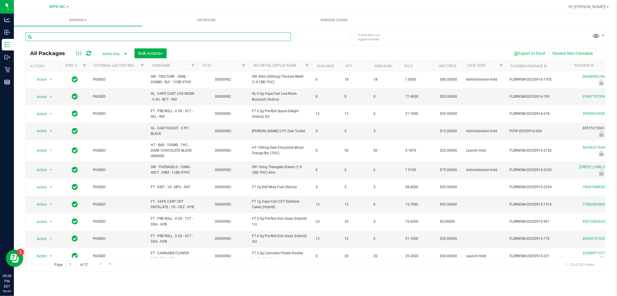
click at [86, 38] on input "text" at bounding box center [158, 36] width 266 height 9
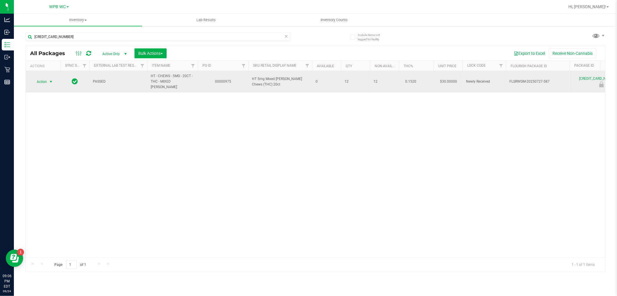
click at [44, 78] on span "Action" at bounding box center [40, 82] width 16 height 8
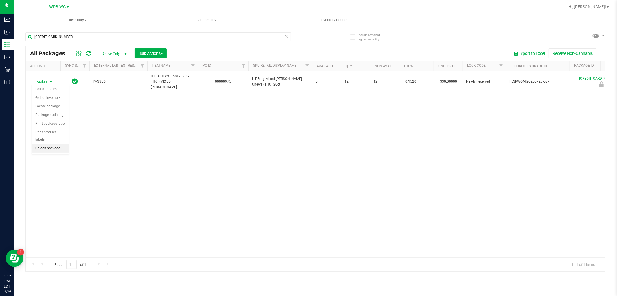
click at [54, 151] on li "Unlock package" at bounding box center [50, 148] width 37 height 9
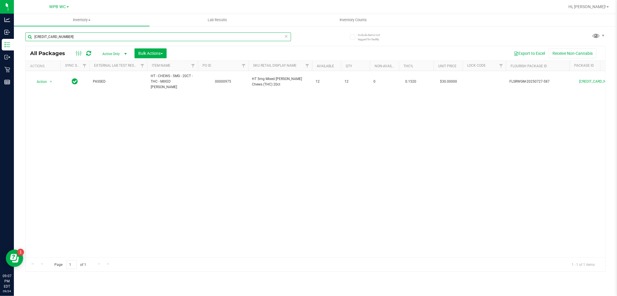
click at [76, 39] on input "[CREDIT_CARD_NUMBER]" at bounding box center [158, 36] width 266 height 9
click at [223, 131] on div "Action Action Adjust qty Create package Edit attributes Global inventory Locate…" at bounding box center [316, 164] width 580 height 186
